Goal: Find contact information: Find contact information

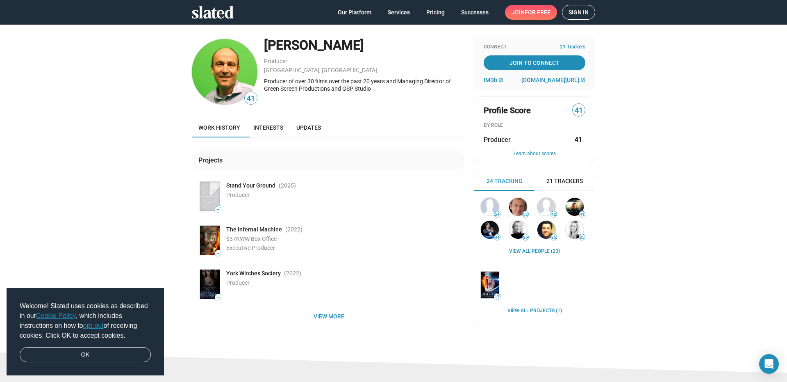
click at [341, 83] on div "Producer of over 30 films over the past 20 years and Managing Director of Green…" at bounding box center [365, 84] width 202 height 15
click at [343, 88] on div "Producer of over 30 films over the past 20 years and Managing Director of Green…" at bounding box center [365, 84] width 202 height 15
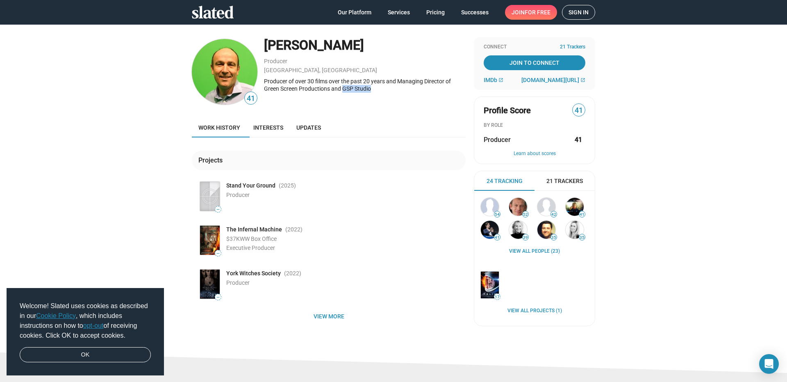
drag, startPoint x: 343, startPoint y: 88, endPoint x: 368, endPoint y: 90, distance: 25.1
click at [368, 90] on div "Producer of over 30 films over the past 20 years and Managing Director of Green…" at bounding box center [365, 84] width 202 height 15
drag, startPoint x: 368, startPoint y: 90, endPoint x: 556, endPoint y: 78, distance: 188.2
click at [556, 78] on span "[DOMAIN_NAME][URL]" at bounding box center [551, 80] width 58 height 7
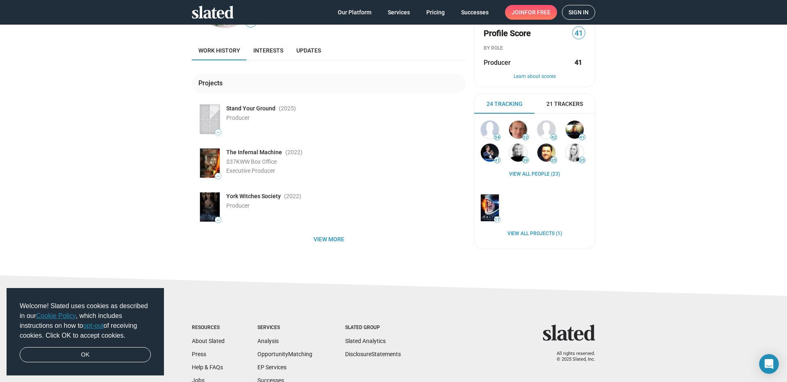
scroll to position [82, 0]
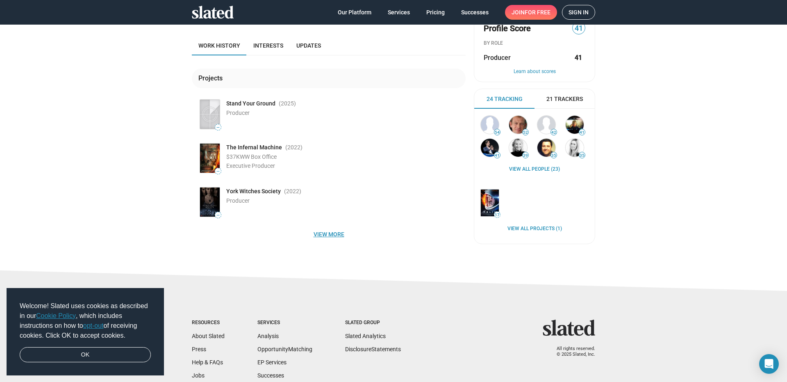
click at [326, 231] on span "View more" at bounding box center [328, 234] width 261 height 15
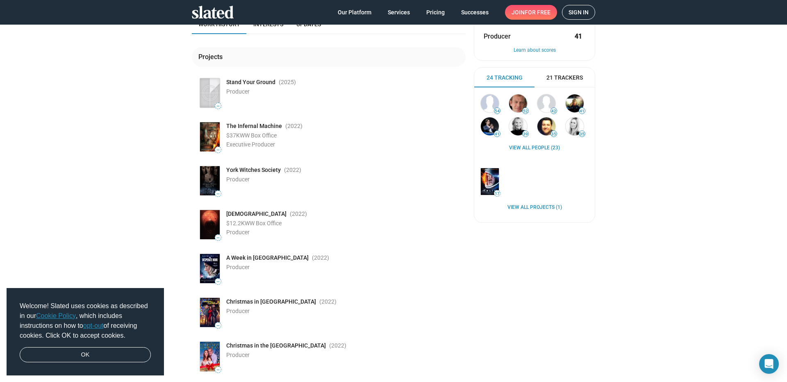
scroll to position [0, 0]
